Goal: Information Seeking & Learning: Learn about a topic

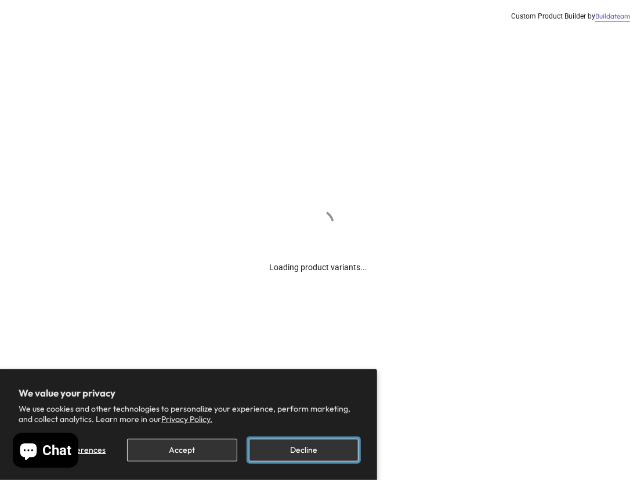
click at [286, 444] on button "Decline" at bounding box center [304, 450] width 110 height 23
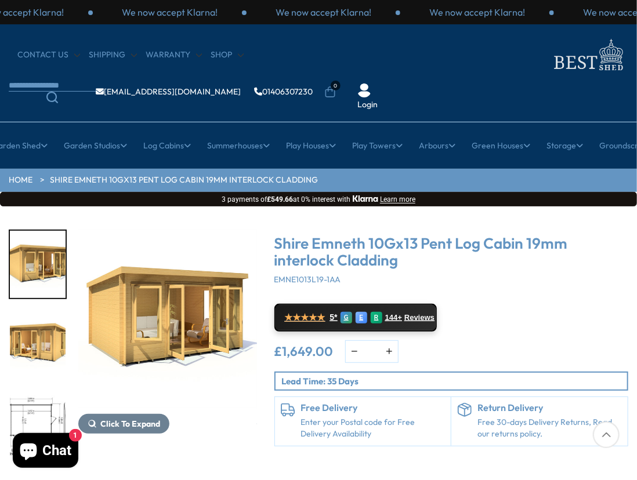
click at [30, 414] on img "3 / 15" at bounding box center [38, 426] width 56 height 67
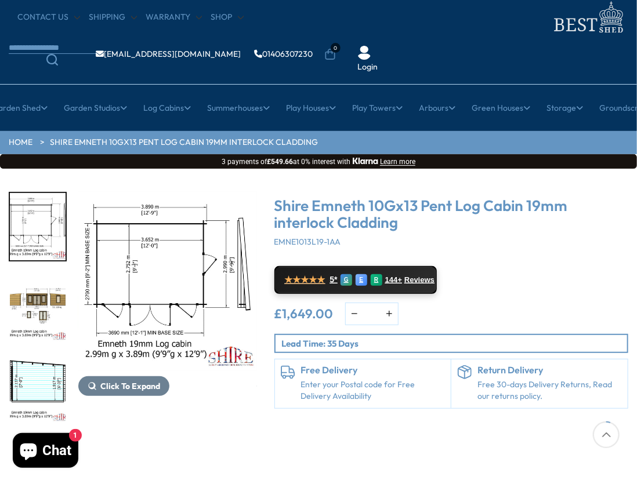
scroll to position [116, 0]
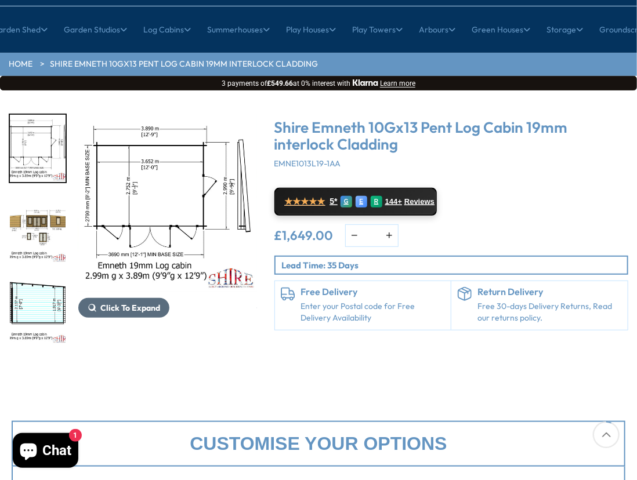
click at [121, 305] on span "Click To Expand" at bounding box center [130, 308] width 60 height 10
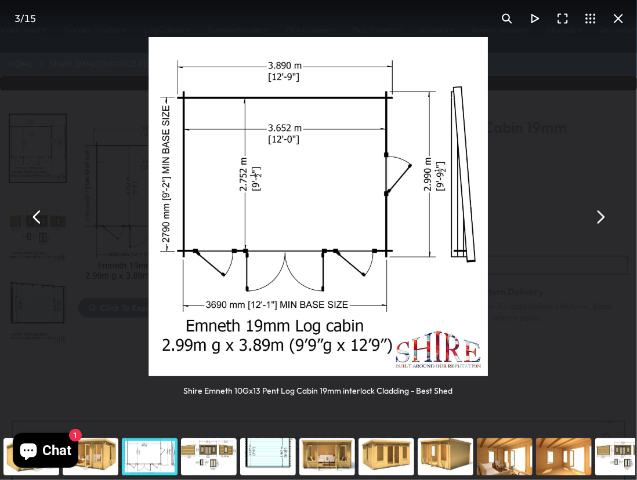
click at [601, 220] on button "You can close this modal content with the ESC key" at bounding box center [599, 217] width 28 height 28
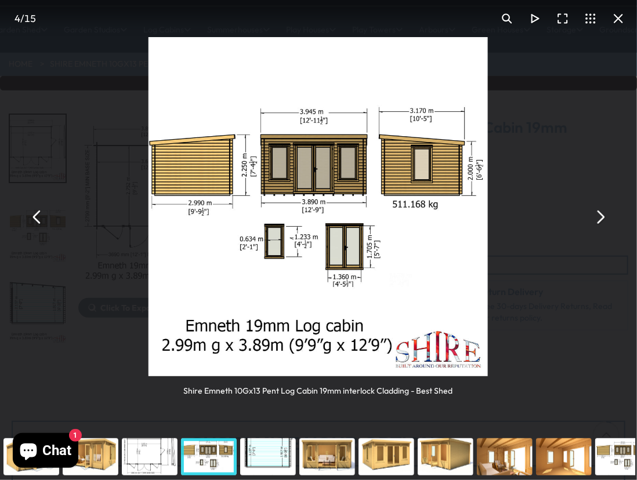
click at [601, 220] on button "You can close this modal content with the ESC key" at bounding box center [599, 217] width 28 height 28
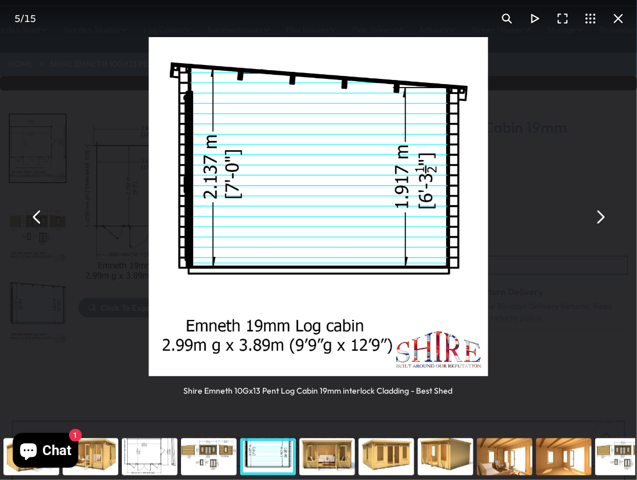
click at [601, 220] on button "You can close this modal content with the ESC key" at bounding box center [599, 217] width 28 height 28
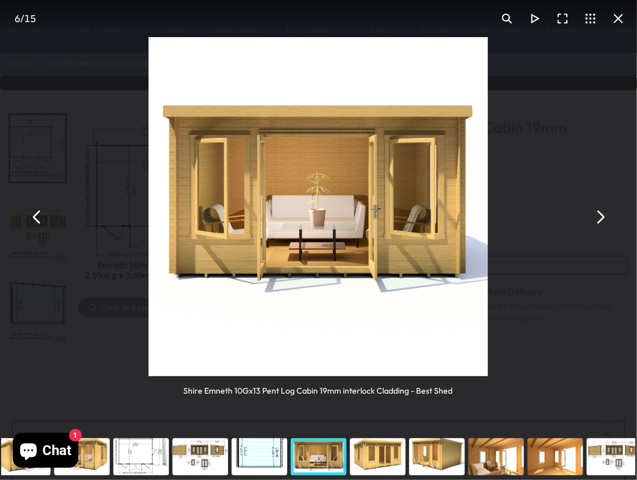
click at [601, 220] on button "You can close this modal content with the ESC key" at bounding box center [599, 217] width 28 height 28
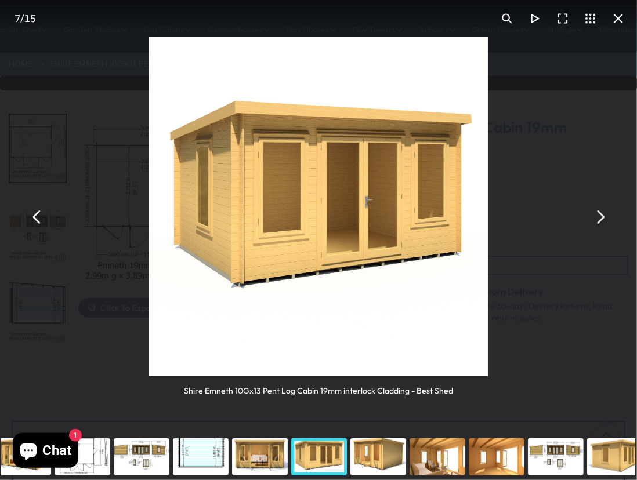
click at [601, 220] on button "You can close this modal content with the ESC key" at bounding box center [599, 217] width 28 height 28
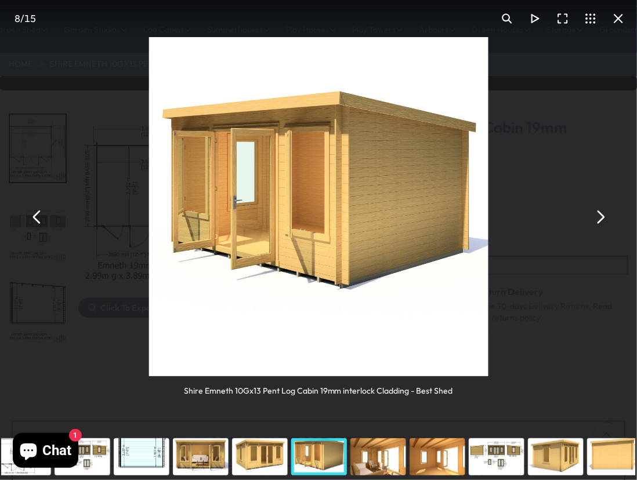
click at [601, 220] on button "You can close this modal content with the ESC key" at bounding box center [599, 217] width 28 height 28
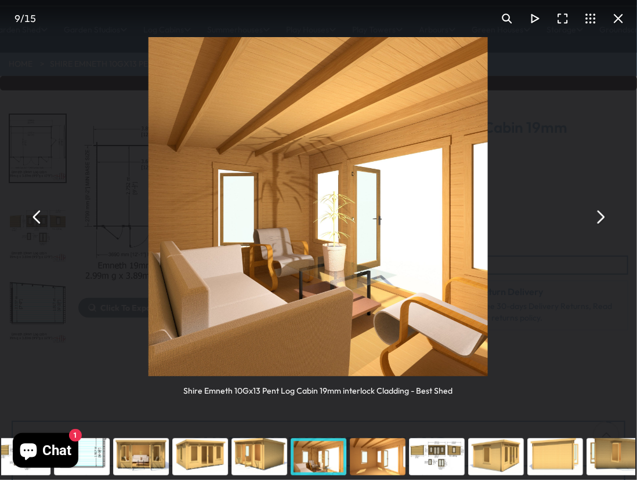
click at [601, 220] on button "You can close this modal content with the ESC key" at bounding box center [599, 217] width 28 height 28
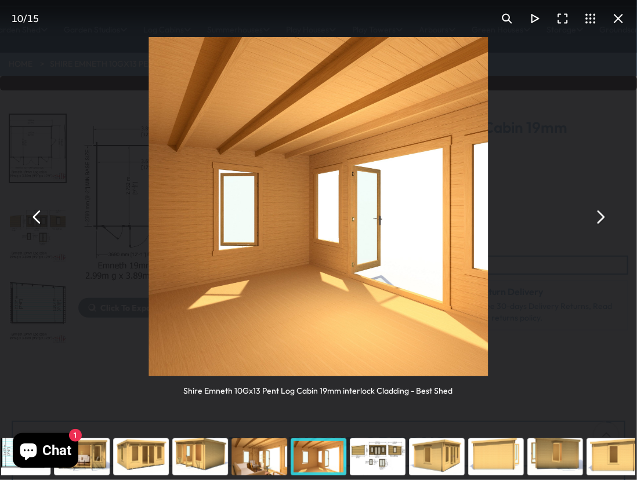
click at [601, 220] on button "You can close this modal content with the ESC key" at bounding box center [599, 217] width 28 height 28
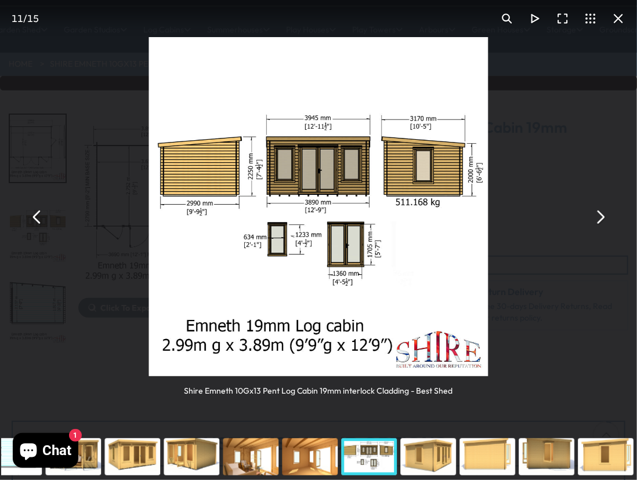
click at [601, 220] on button "You can close this modal content with the ESC key" at bounding box center [599, 217] width 28 height 28
